Goal: Find specific page/section

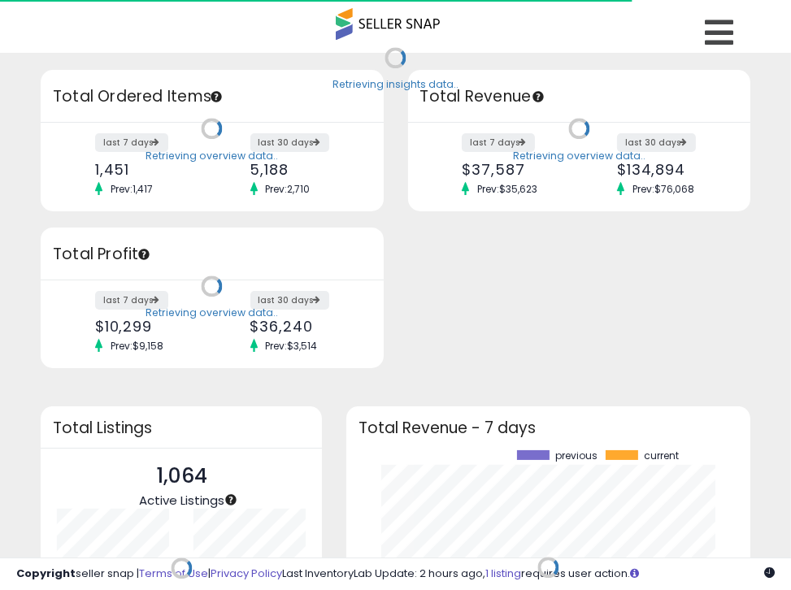
scroll to position [225, 372]
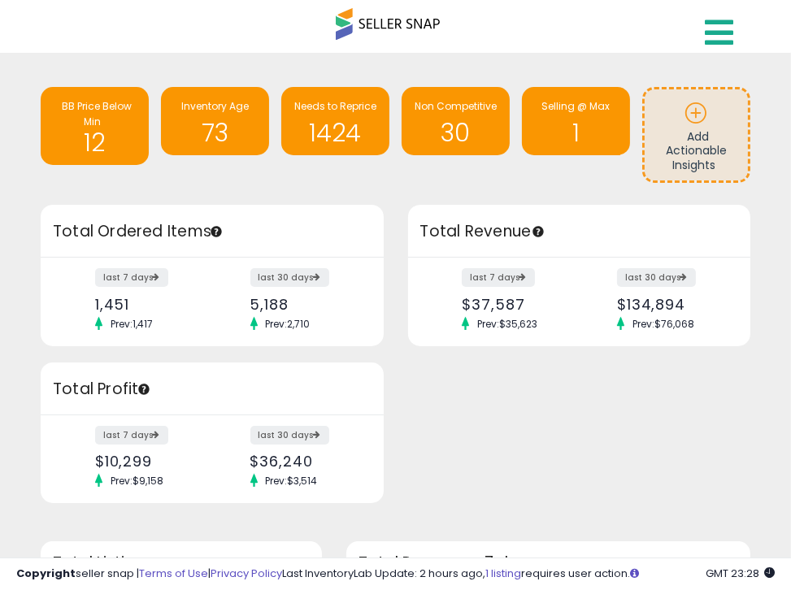
click at [706, 33] on icon at bounding box center [719, 32] width 28 height 33
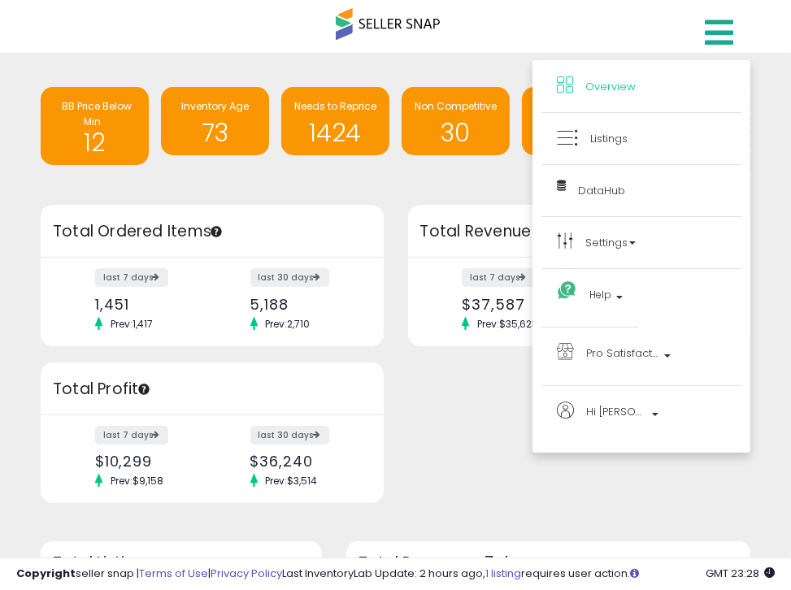
click at [577, 148] on li "Listings" at bounding box center [642, 139] width 200 height 52
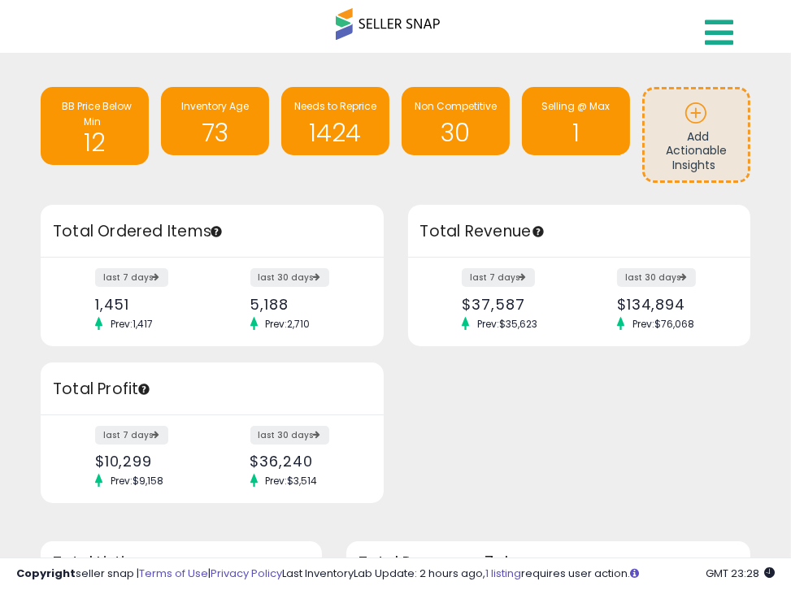
click at [708, 24] on icon at bounding box center [719, 32] width 28 height 33
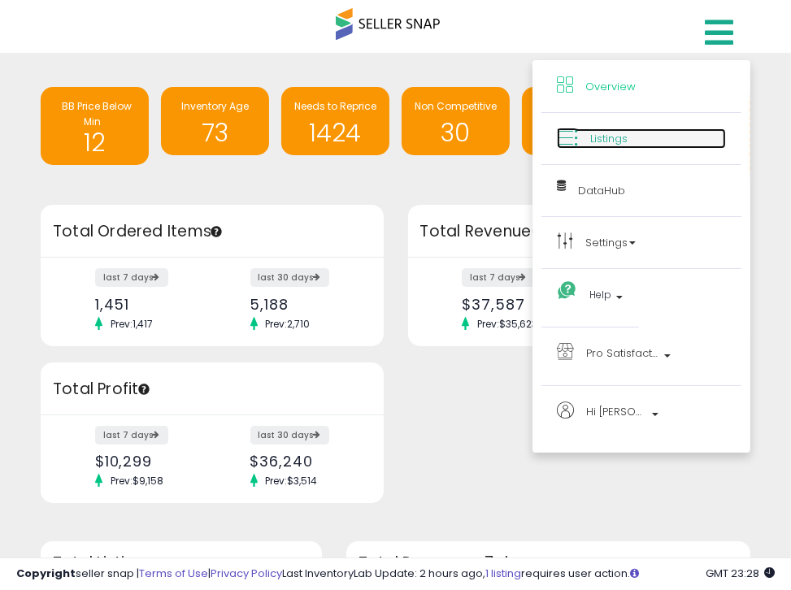
click at [596, 128] on link "Listings" at bounding box center [641, 138] width 169 height 20
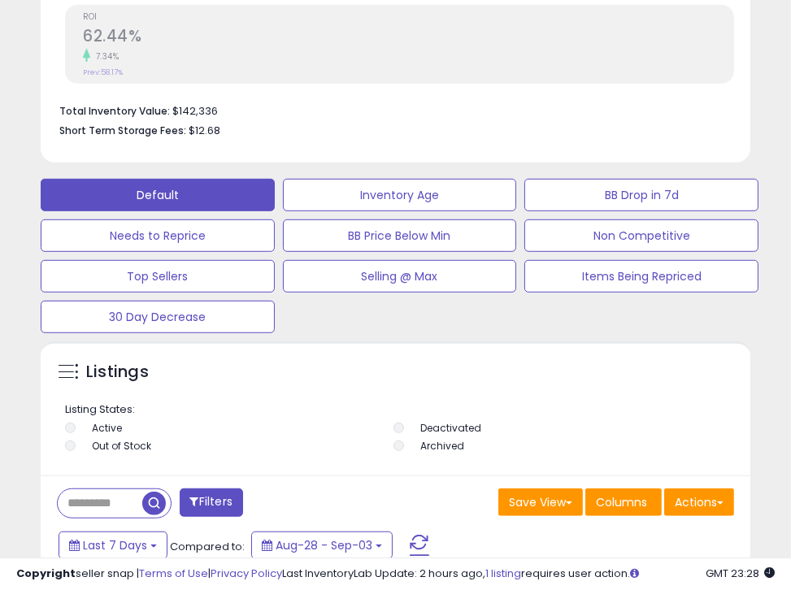
scroll to position [1208, 0]
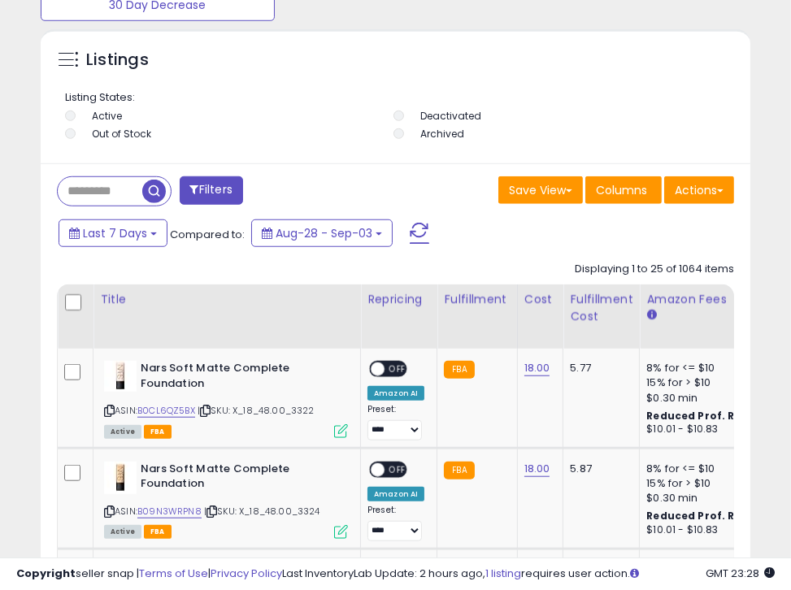
click at [75, 194] on input "text" at bounding box center [100, 191] width 85 height 28
paste input "**********"
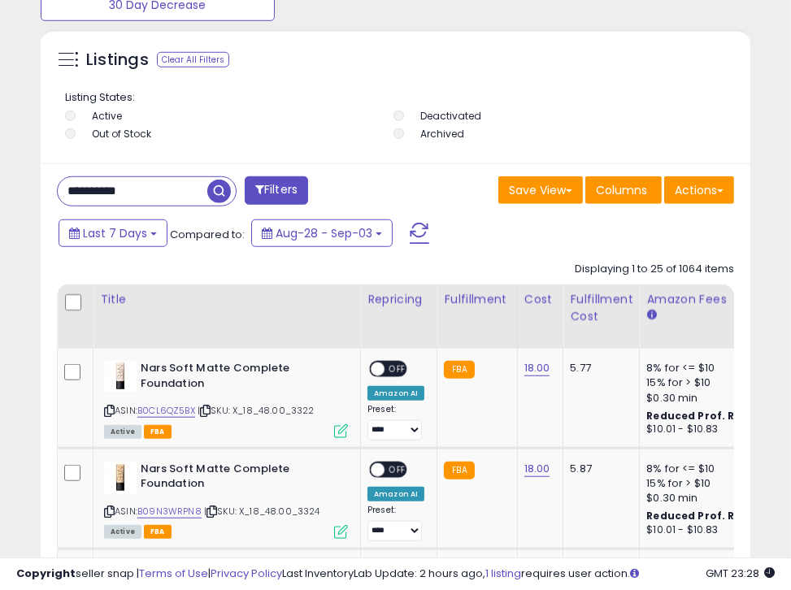
type input "**********"
click at [221, 189] on span "button" at bounding box center [219, 192] width 24 height 24
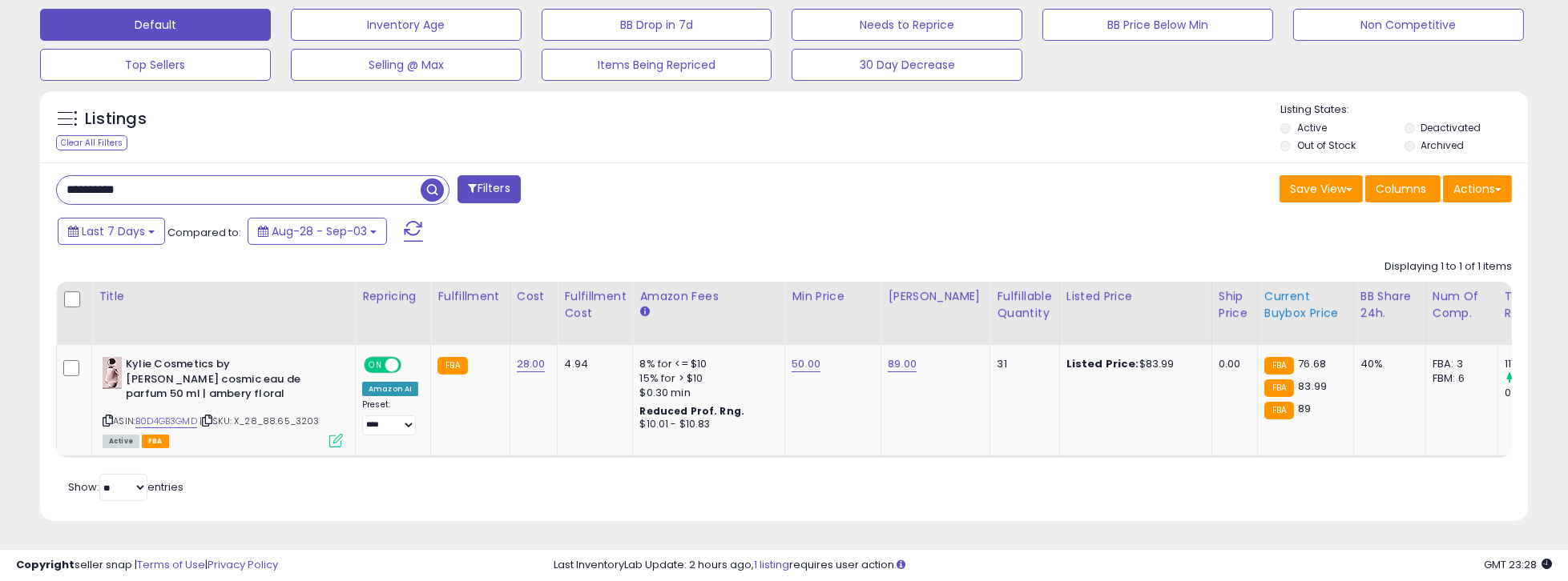
scroll to position [501, 0]
drag, startPoint x: 1187, startPoint y: 269, endPoint x: 1247, endPoint y: 302, distance: 68.5
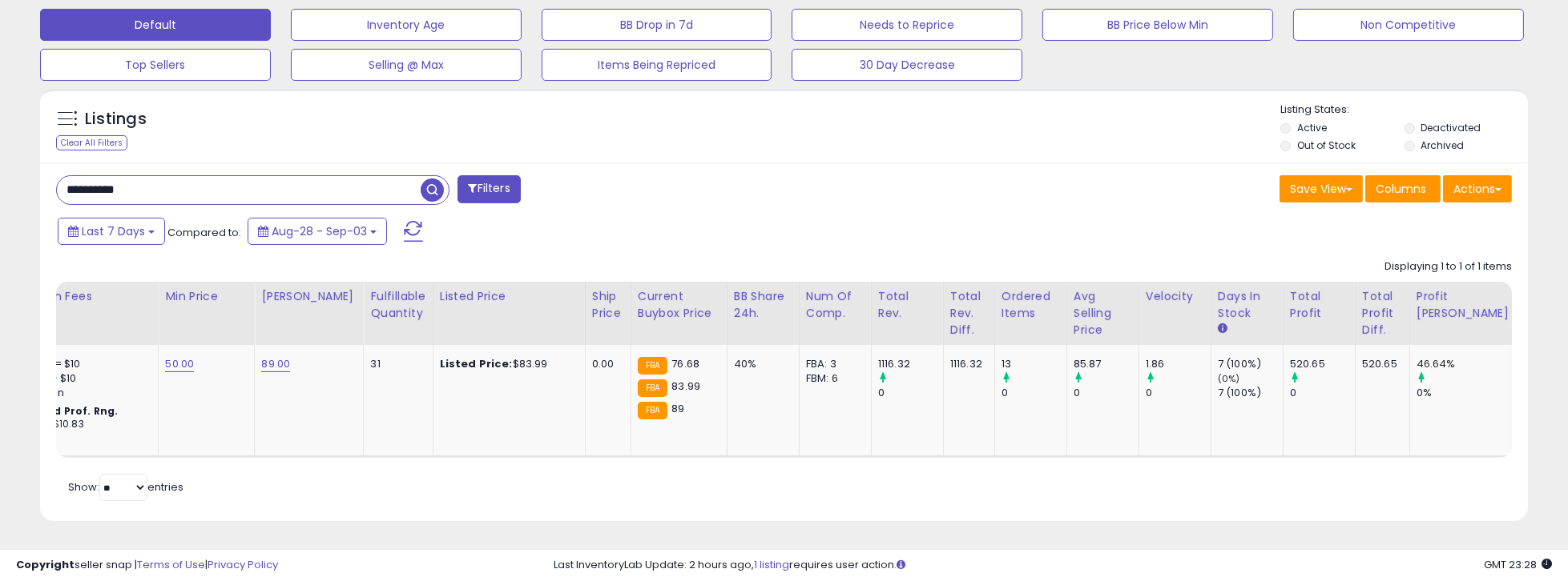
scroll to position [0, 0]
